Goal: Transaction & Acquisition: Purchase product/service

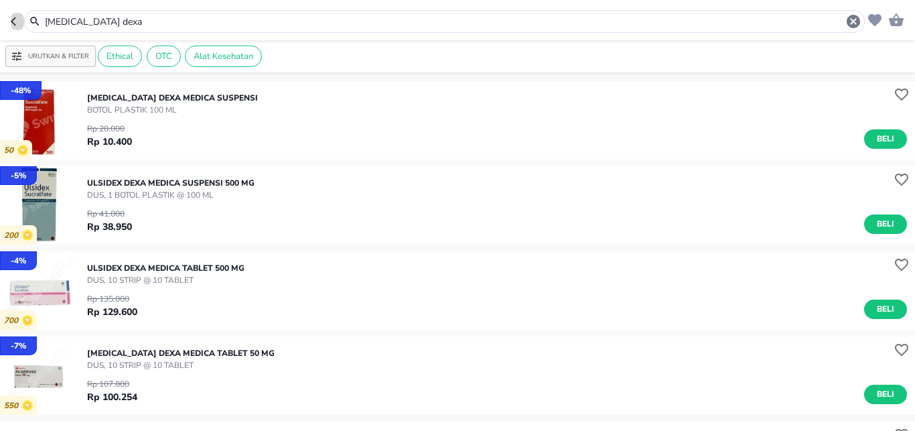
click at [13, 17] on icon "button" at bounding box center [16, 21] width 11 height 11
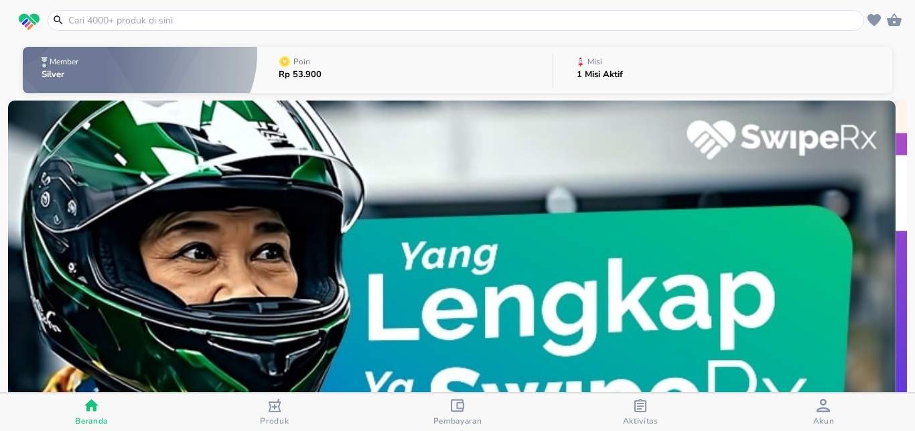
click at [208, 13] on input "text" at bounding box center [464, 20] width 794 height 14
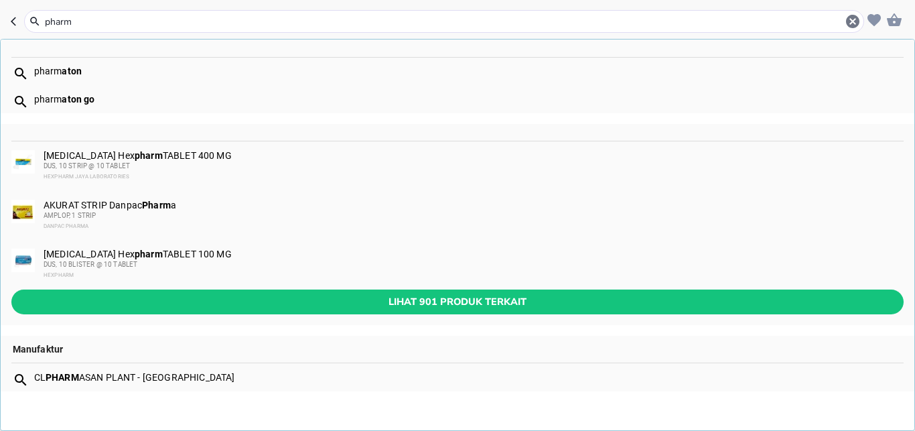
type input "pharm"
click at [76, 70] on b "aton" at bounding box center [72, 71] width 20 height 11
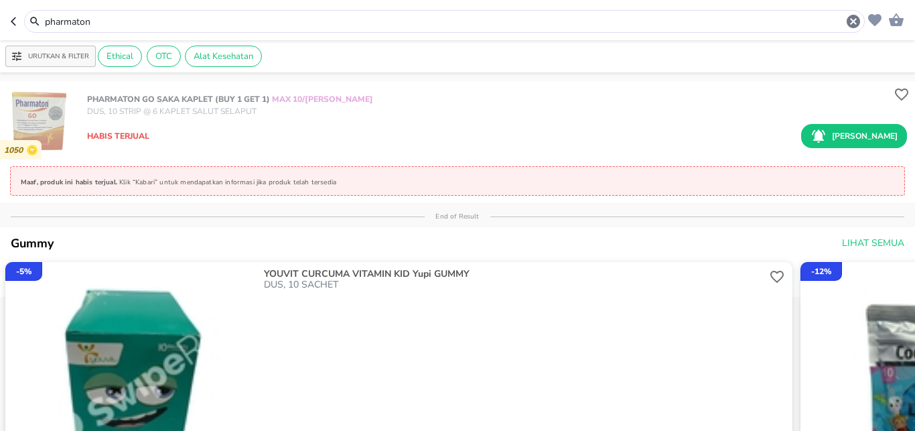
drag, startPoint x: 95, startPoint y: 20, endPoint x: 0, endPoint y: 13, distance: 95.4
click at [44, 15] on input "pharmaton" at bounding box center [445, 22] width 802 height 14
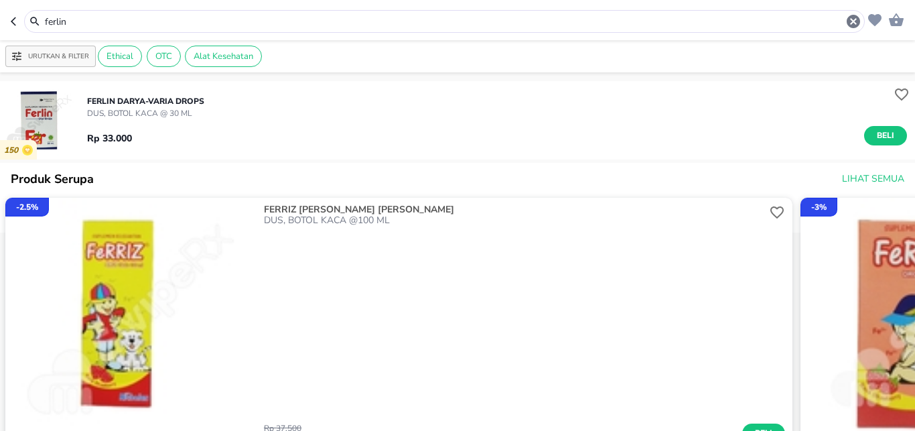
click at [85, 23] on input "ferlin" at bounding box center [445, 22] width 802 height 14
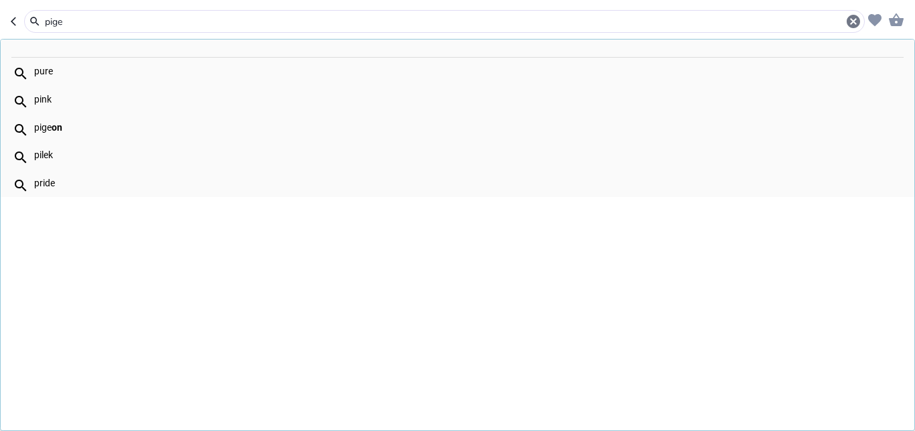
click at [66, 125] on div "pige on" at bounding box center [468, 127] width 869 height 11
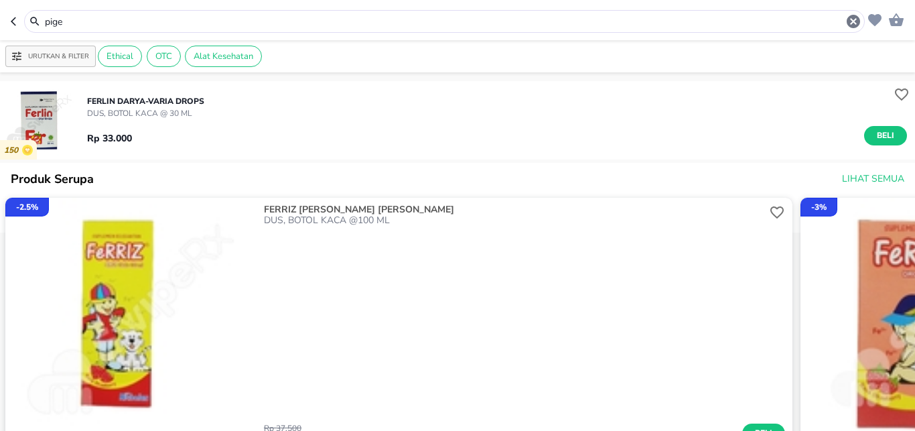
type input "pigeon"
